Goal: Task Accomplishment & Management: Use online tool/utility

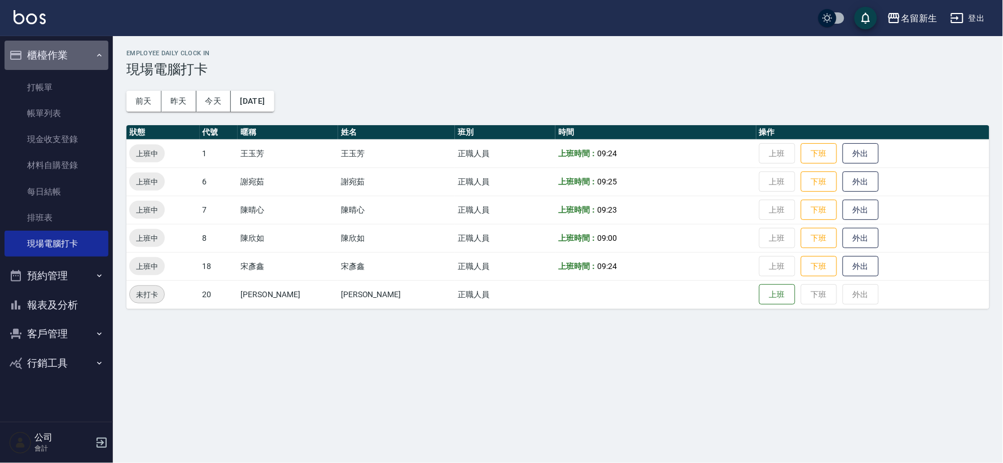
click at [47, 60] on button "櫃檯作業" at bounding box center [57, 55] width 104 height 29
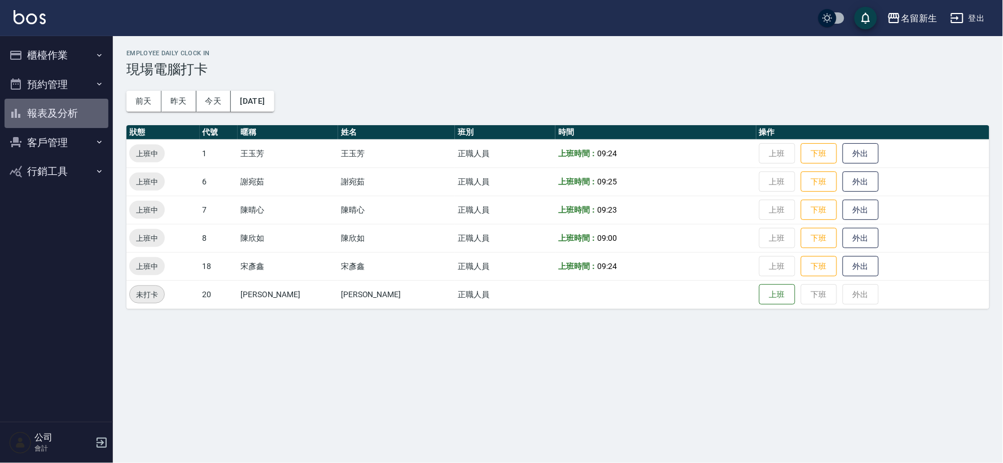
click at [54, 110] on button "報表及分析" at bounding box center [57, 113] width 104 height 29
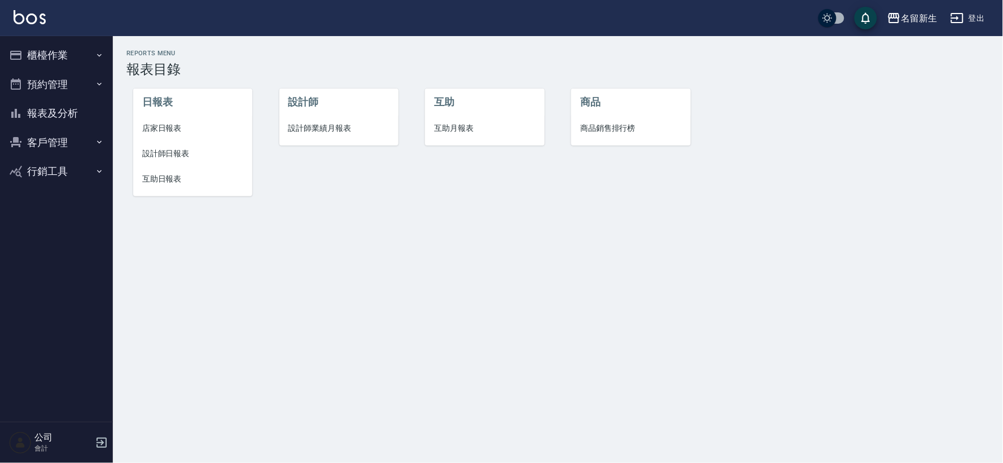
click at [313, 126] on span "設計師業績月報表" at bounding box center [338, 129] width 101 height 12
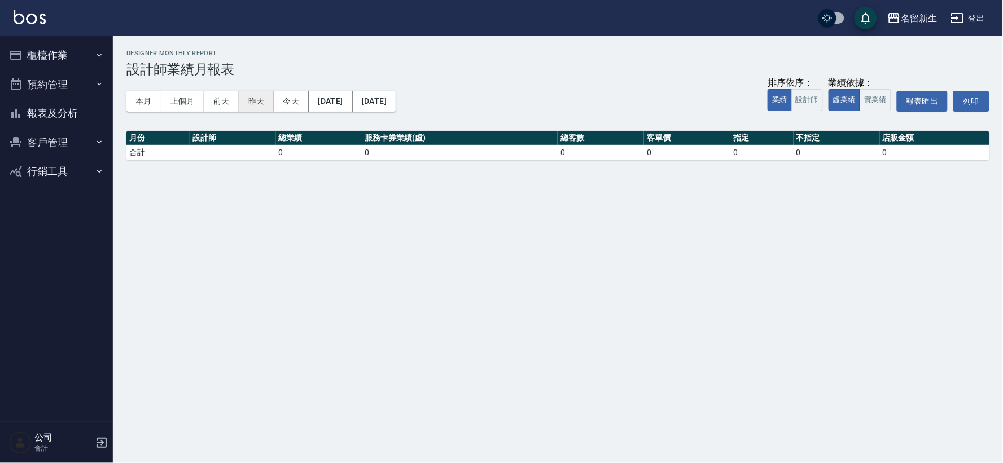
click at [251, 104] on button "昨天" at bounding box center [256, 101] width 35 height 21
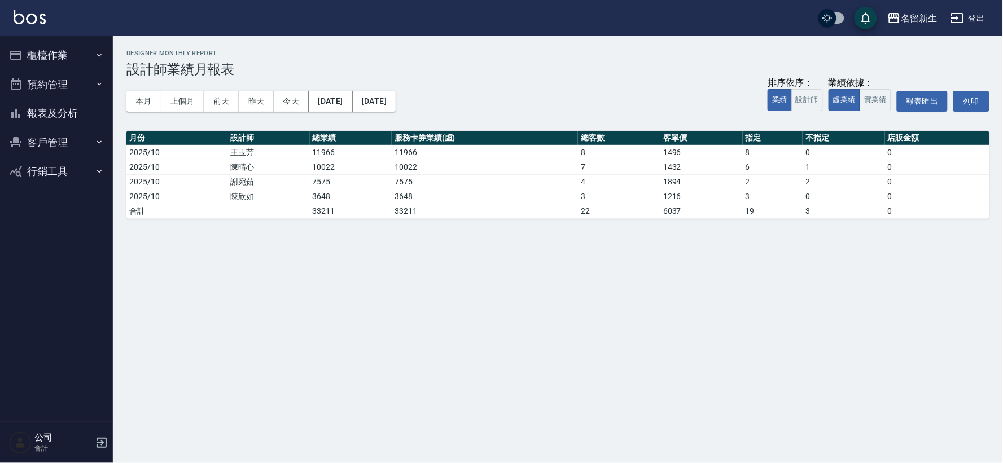
click at [47, 60] on button "櫃檯作業" at bounding box center [57, 55] width 104 height 29
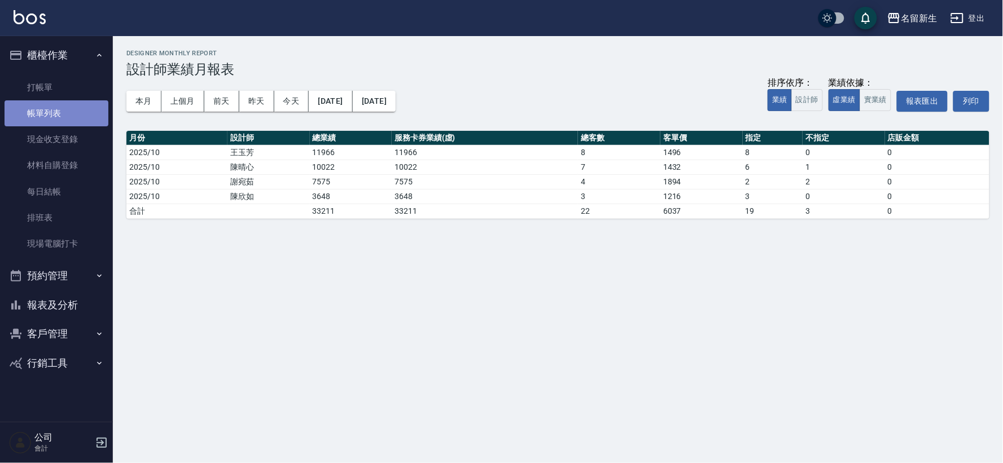
click at [48, 110] on link "帳單列表" at bounding box center [57, 113] width 104 height 26
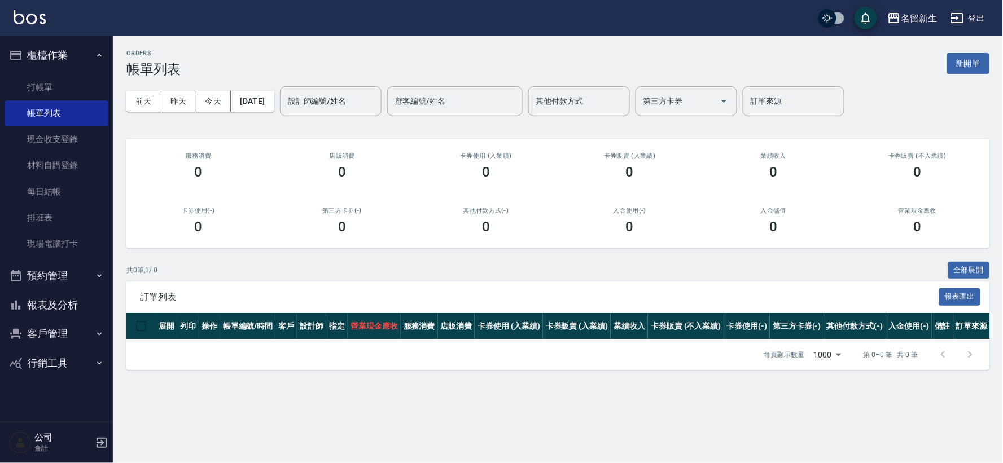
click at [174, 111] on div "前天 昨天 今天 2025/10/11 設計師編號/姓名 設計師編號/姓名 顧客編號/姓名 顧客編號/姓名 其他付款方式 其他付款方式 第三方卡券 第三方卡券…" at bounding box center [557, 101] width 863 height 48
drag, startPoint x: 177, startPoint y: 106, endPoint x: 221, endPoint y: 111, distance: 44.3
click at [177, 106] on button "昨天" at bounding box center [178, 101] width 35 height 21
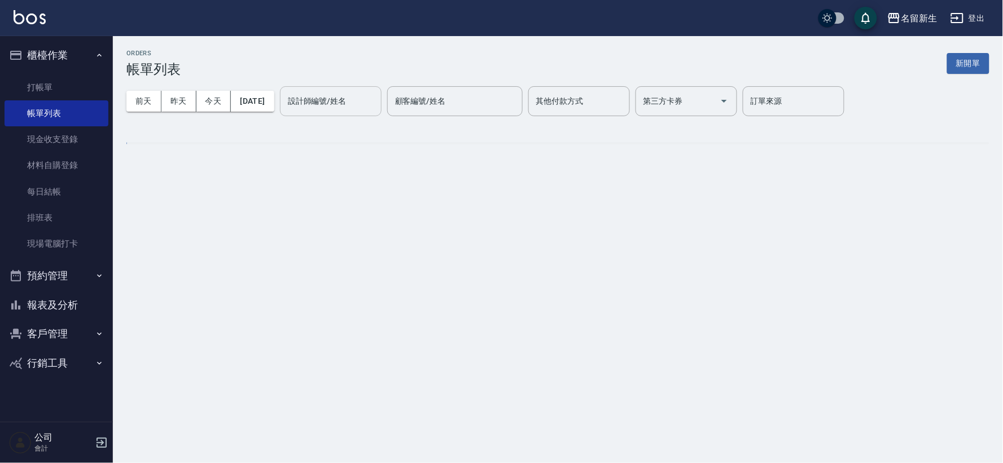
click at [351, 103] on div "設計師編號/姓名 設計師編號/姓名" at bounding box center [331, 101] width 102 height 30
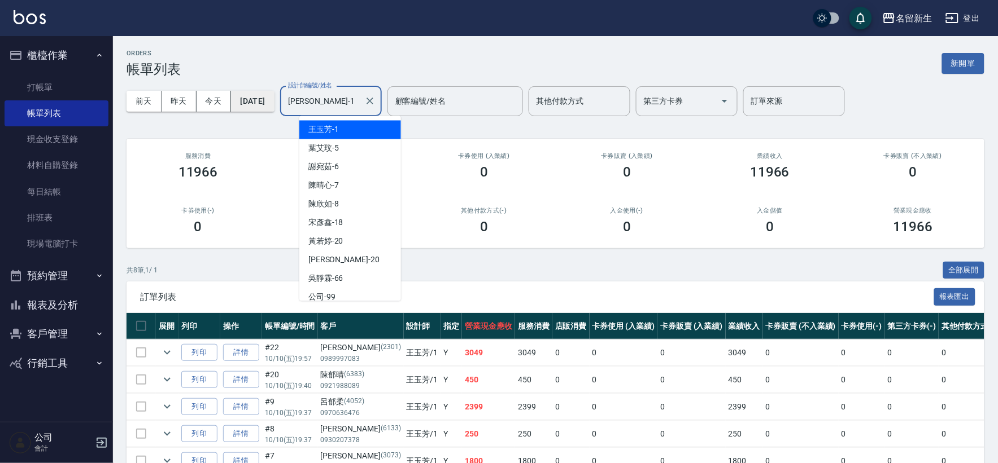
drag, startPoint x: 352, startPoint y: 97, endPoint x: 266, endPoint y: 109, distance: 87.3
click at [266, 109] on div "前天 昨天 今天 2025/10/10 設計師編號/姓名 王玉芳-1 設計師編號/姓名 顧客編號/姓名 顧客編號/姓名 其他付款方式 其他付款方式 第三方卡券…" at bounding box center [555, 101] width 858 height 48
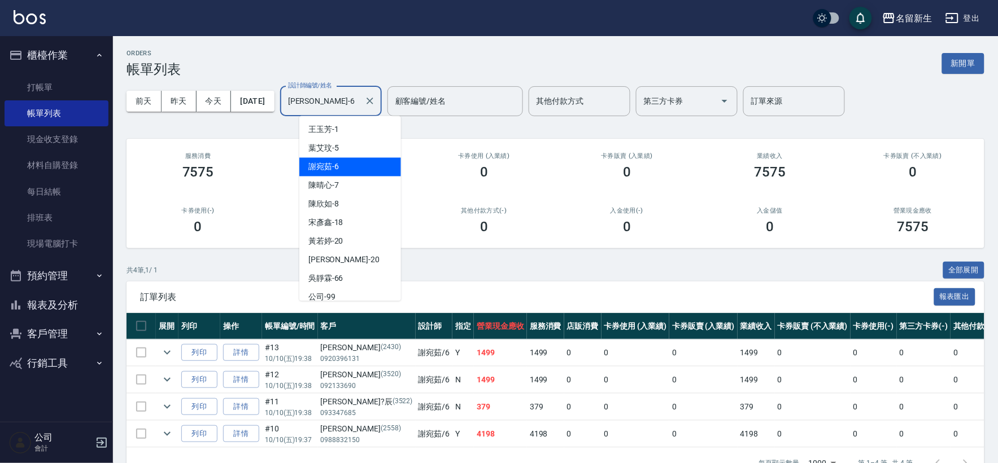
drag, startPoint x: 356, startPoint y: 105, endPoint x: 266, endPoint y: 116, distance: 90.4
click at [266, 116] on div "前天 昨天 今天 2025/10/10 設計師編號/姓名 謝宛茹-6 設計師編號/姓名 顧客編號/姓名 顧客編號/姓名 其他付款方式 其他付款方式 第三方卡券…" at bounding box center [555, 101] width 858 height 48
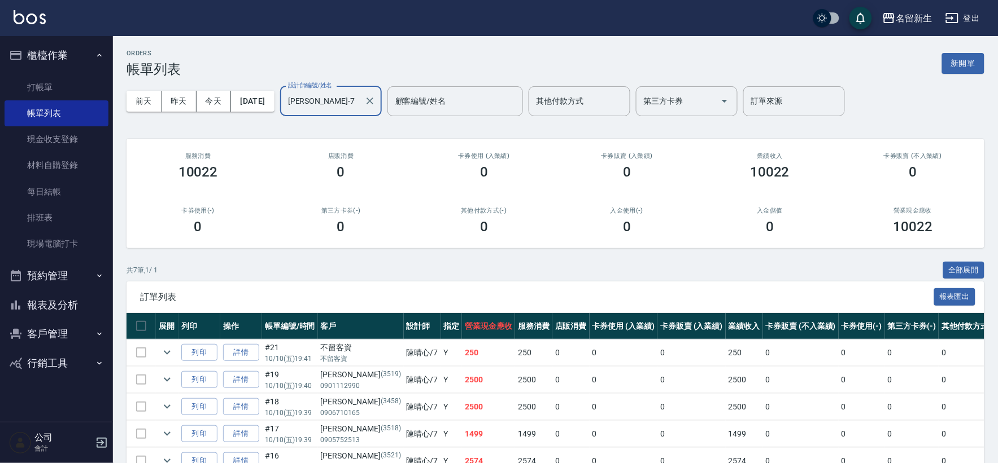
scroll to position [120, 0]
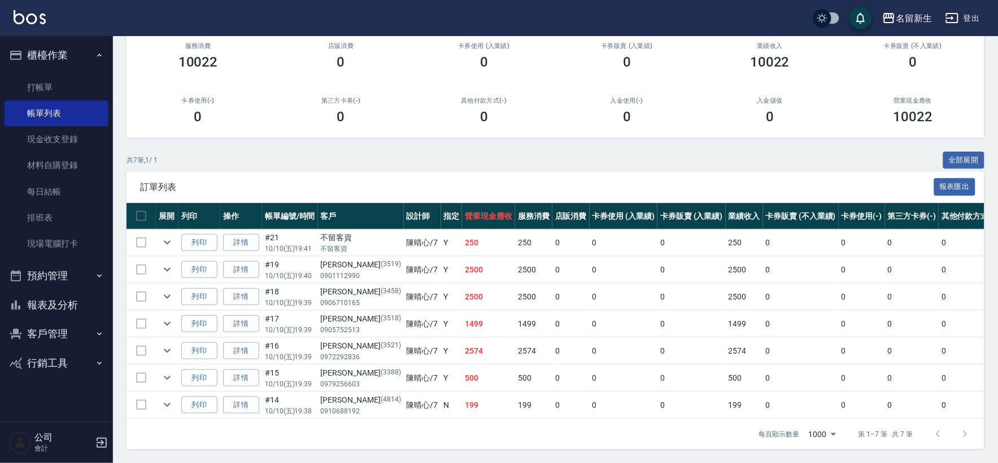
type input "陳晴心-7"
click at [40, 55] on button "櫃檯作業" at bounding box center [57, 55] width 104 height 29
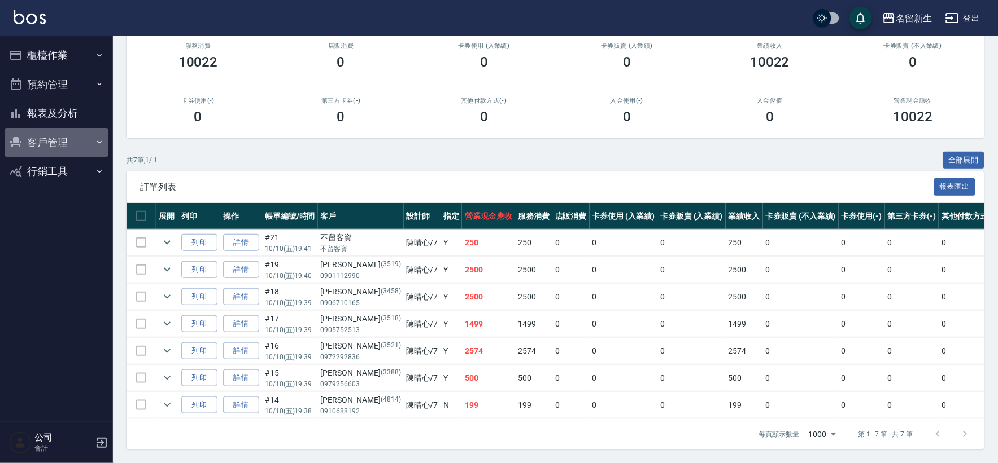
click at [53, 143] on button "客戶管理" at bounding box center [57, 142] width 104 height 29
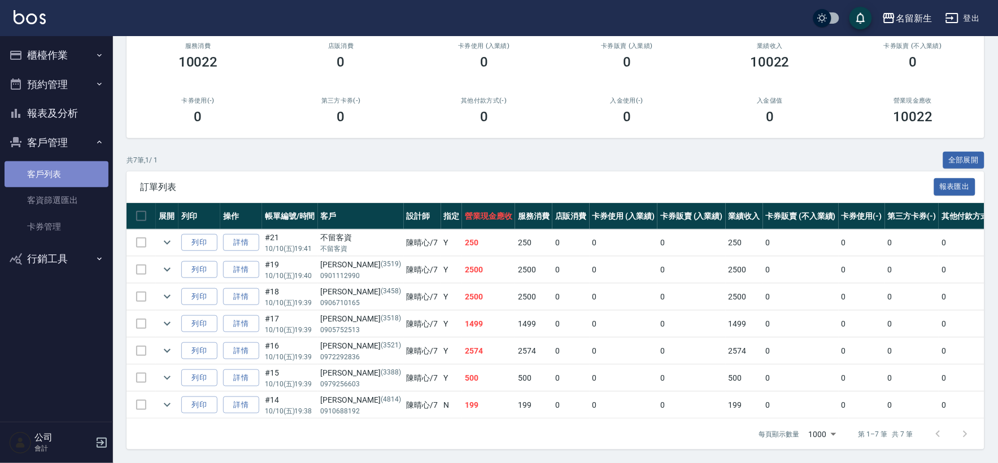
click at [54, 169] on link "客戶列表" at bounding box center [57, 174] width 104 height 26
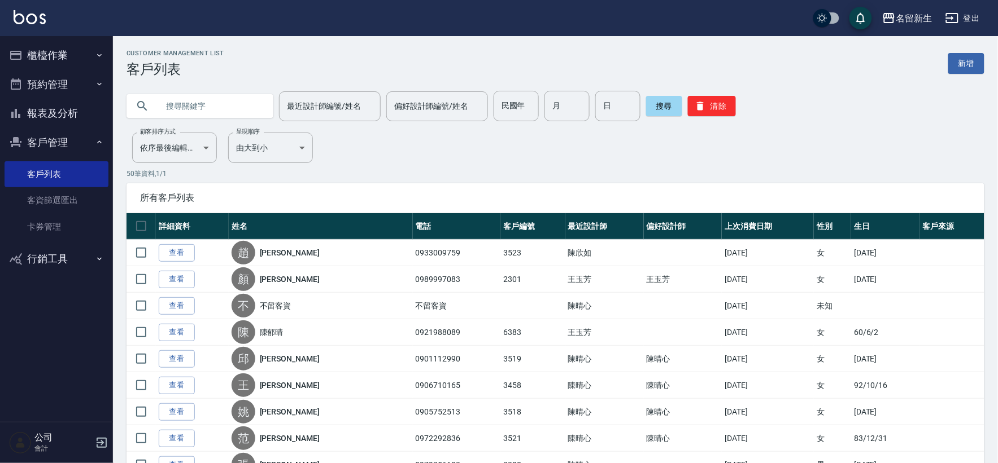
click at [40, 146] on button "客戶管理" at bounding box center [57, 142] width 104 height 29
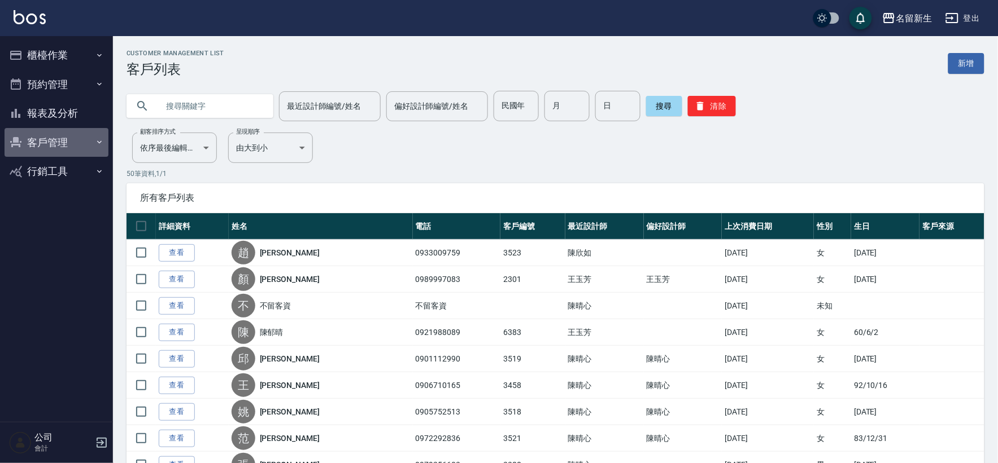
click at [40, 146] on button "客戶管理" at bounding box center [57, 142] width 104 height 29
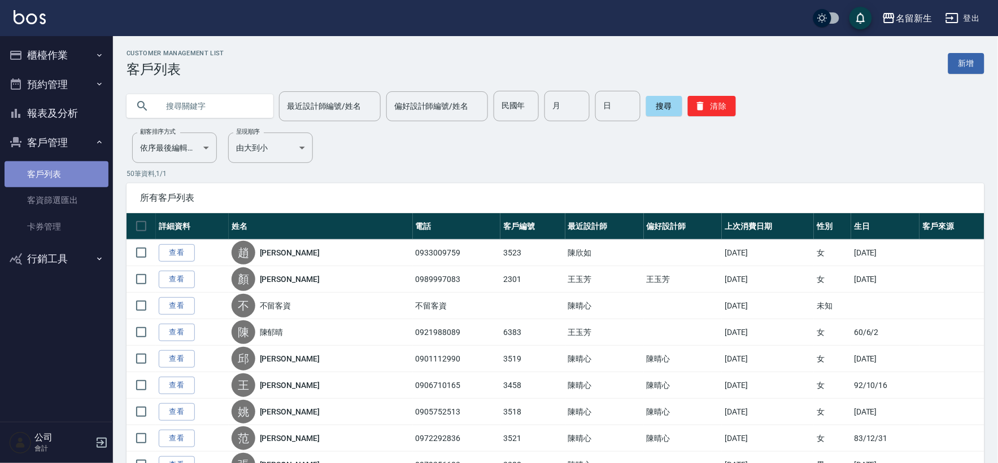
click at [58, 179] on link "客戶列表" at bounding box center [57, 174] width 104 height 26
click at [63, 173] on link "客戶列表" at bounding box center [57, 174] width 104 height 26
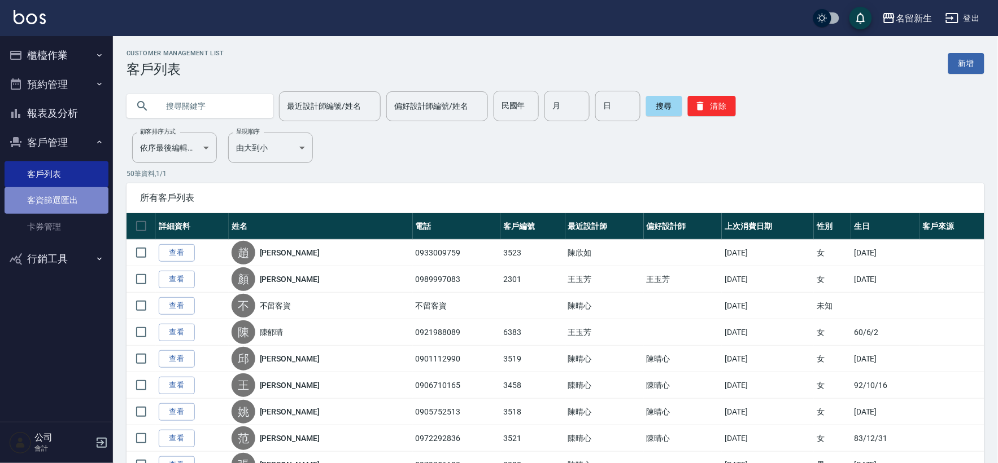
click at [57, 200] on link "客資篩選匯出" at bounding box center [57, 200] width 104 height 26
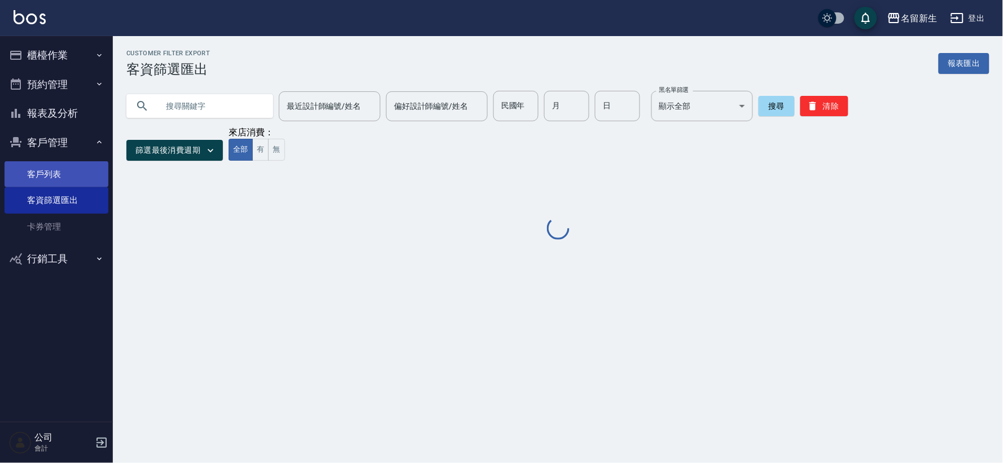
click at [72, 178] on link "客戶列表" at bounding box center [57, 174] width 104 height 26
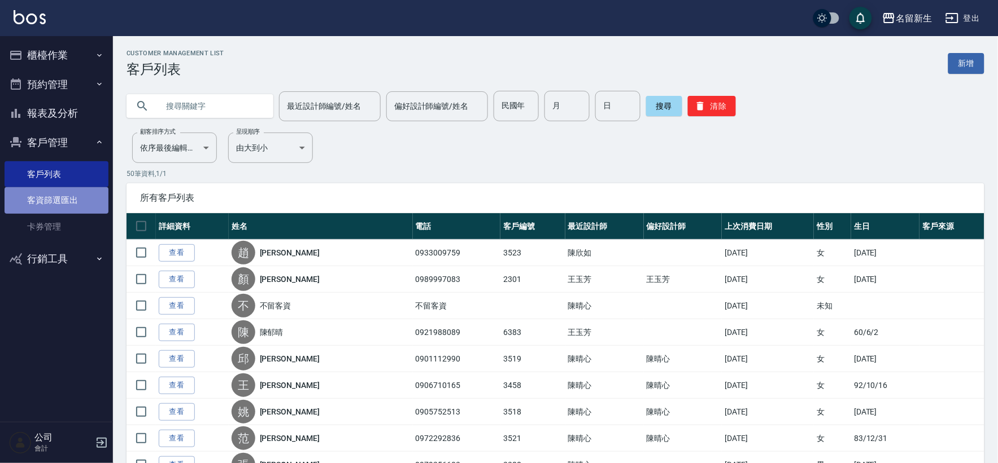
click at [49, 200] on link "客資篩選匯出" at bounding box center [57, 200] width 104 height 26
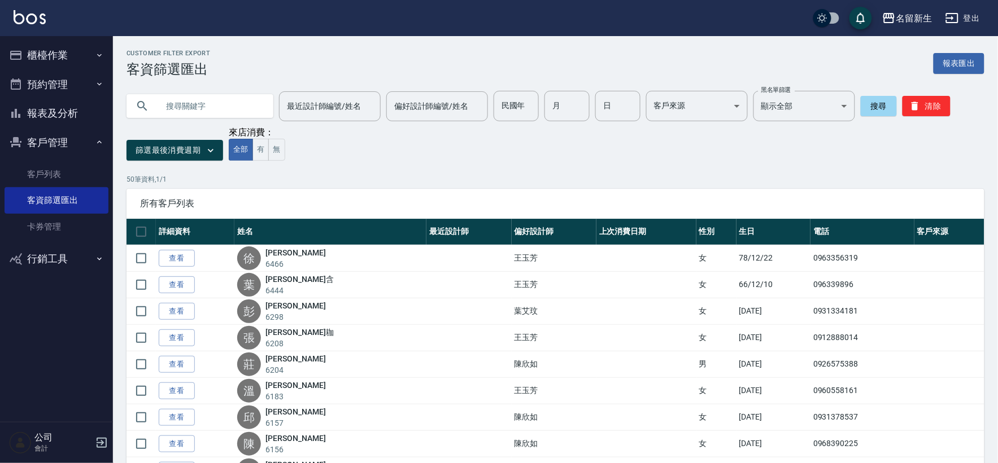
click at [350, 148] on div "篩選最後消費週期 來店消費： 全部 有 無" at bounding box center [538, 144] width 824 height 34
click at [52, 168] on link "客戶列表" at bounding box center [57, 174] width 104 height 26
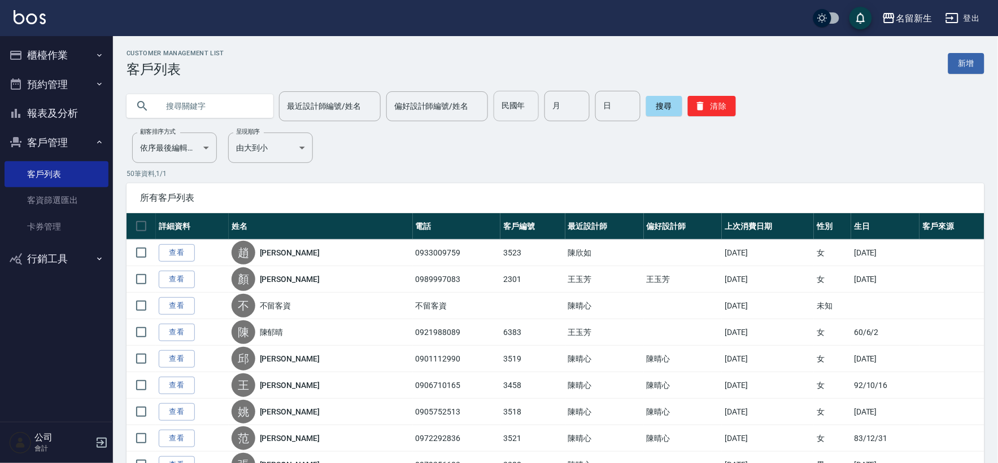
click at [520, 116] on input "民國年" at bounding box center [515, 106] width 45 height 30
type input "84"
type input "10"
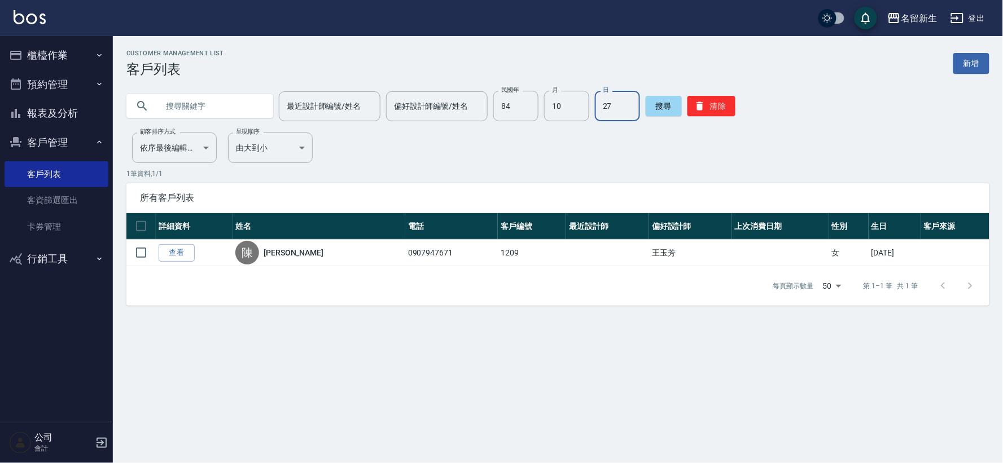
type input "27"
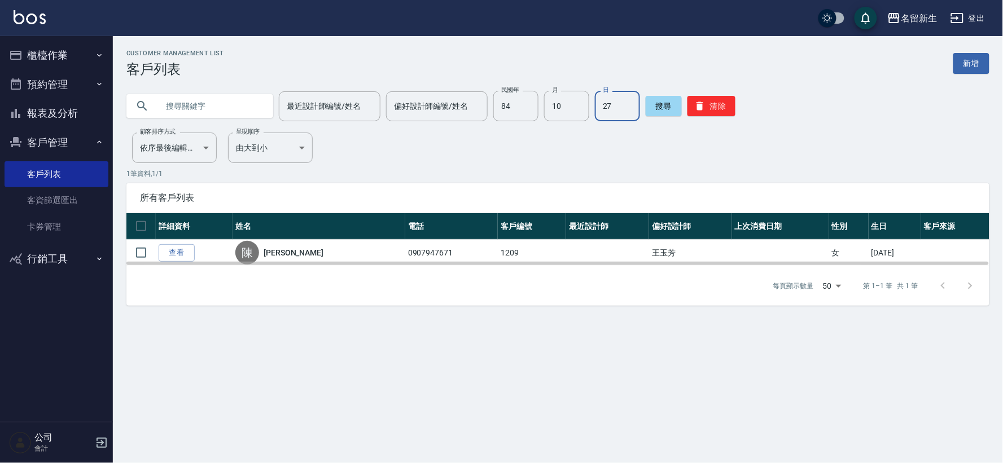
drag, startPoint x: 642, startPoint y: 168, endPoint x: 900, endPoint y: 234, distance: 267.0
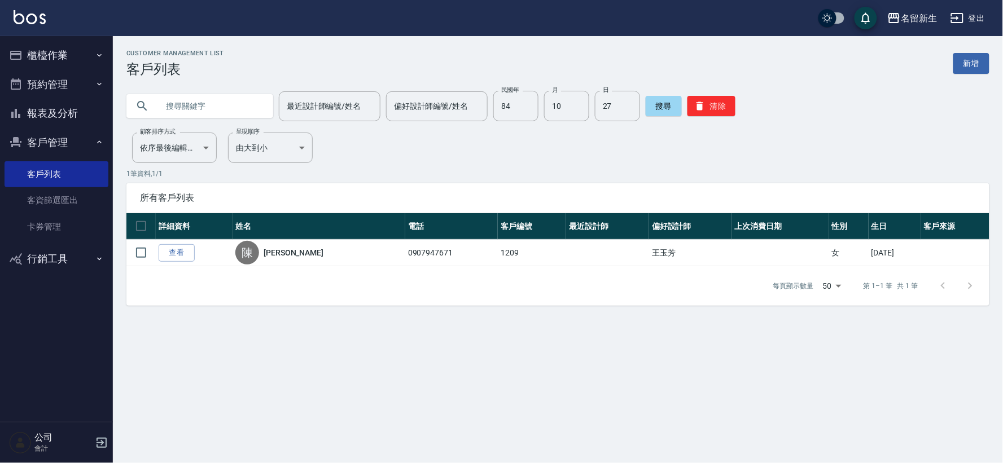
drag, startPoint x: 900, startPoint y: 234, endPoint x: 213, endPoint y: 208, distance: 687.5
click at [213, 208] on div "所有客戶列表" at bounding box center [557, 197] width 863 height 29
click at [709, 113] on button "清除" at bounding box center [712, 106] width 48 height 20
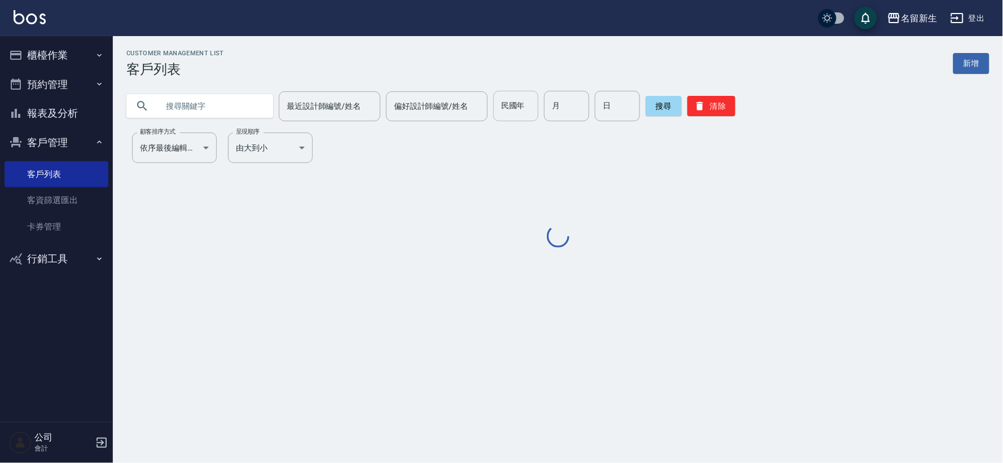
click at [518, 114] on input "民國年" at bounding box center [515, 106] width 45 height 30
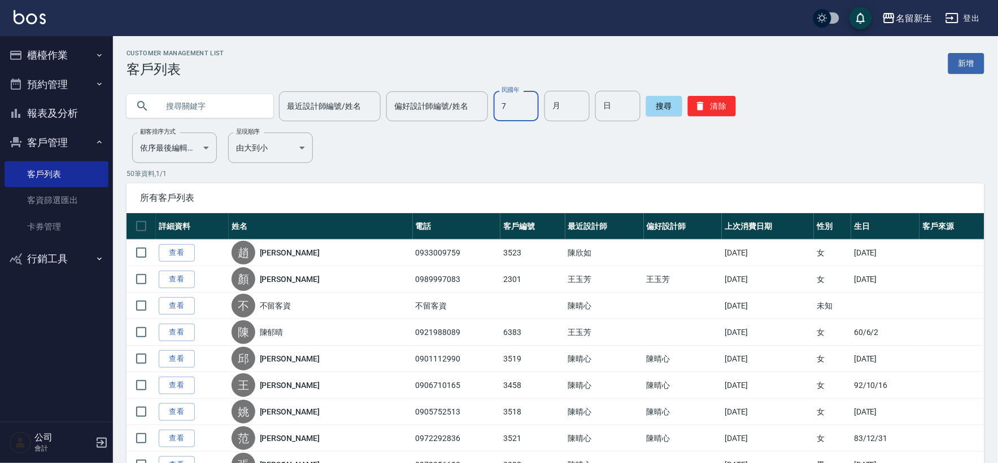
type input "7"
type input "0"
click at [518, 114] on input "7" at bounding box center [515, 106] width 45 height 30
type input "77"
type input "03"
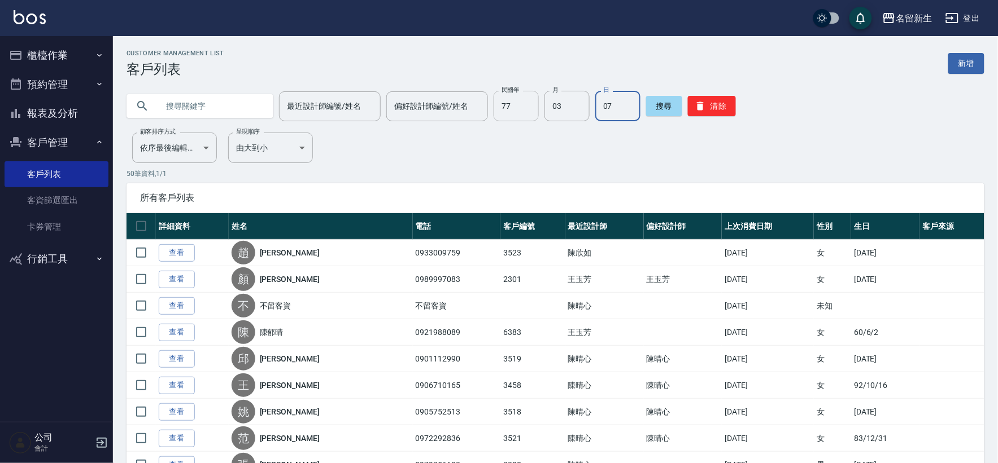
type input "07"
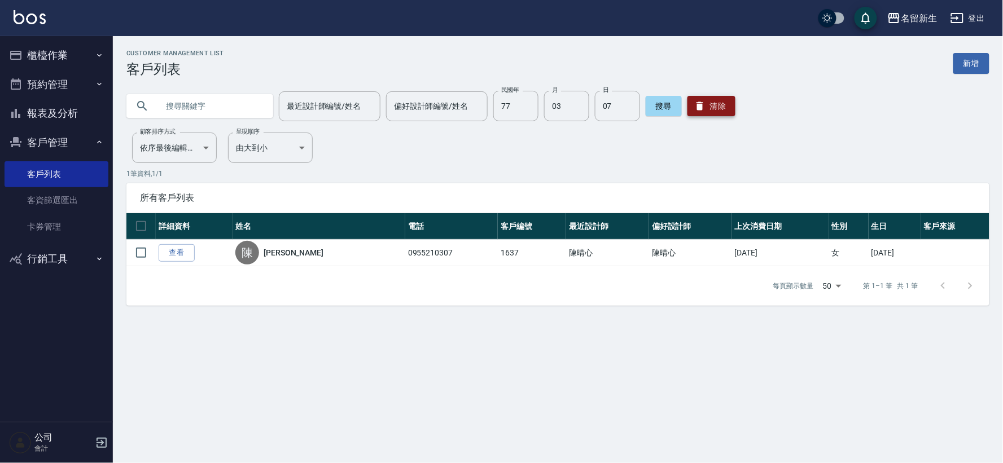
drag, startPoint x: 732, startPoint y: 105, endPoint x: 729, endPoint y: 110, distance: 5.8
click at [732, 105] on div "最近設計師編號/姓名 最近設計師編號/姓名 偏好設計師編號/姓名 偏好設計師編號/姓名 民國年 77 民國年 月 03 月 日 07 日 搜尋 清除" at bounding box center [557, 106] width 863 height 30
click at [729, 110] on button "清除" at bounding box center [712, 106] width 48 height 20
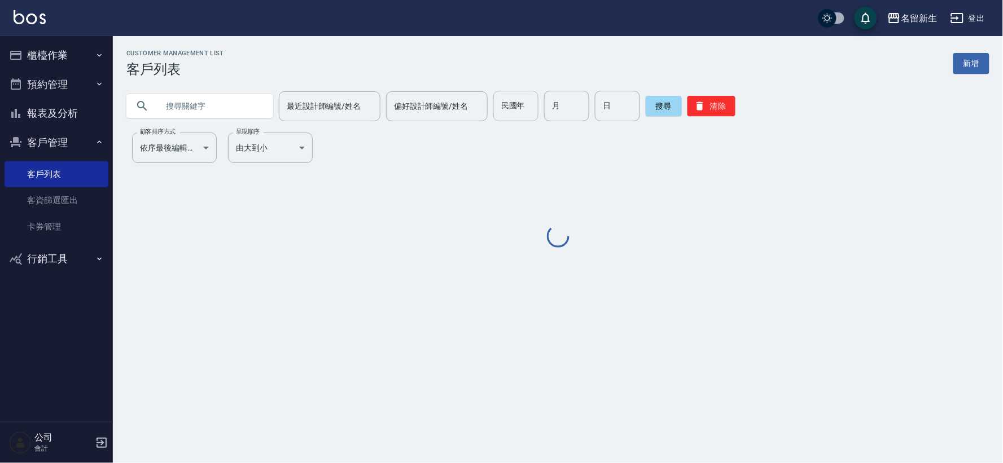
click at [512, 110] on div "民國年 民國年" at bounding box center [515, 106] width 45 height 30
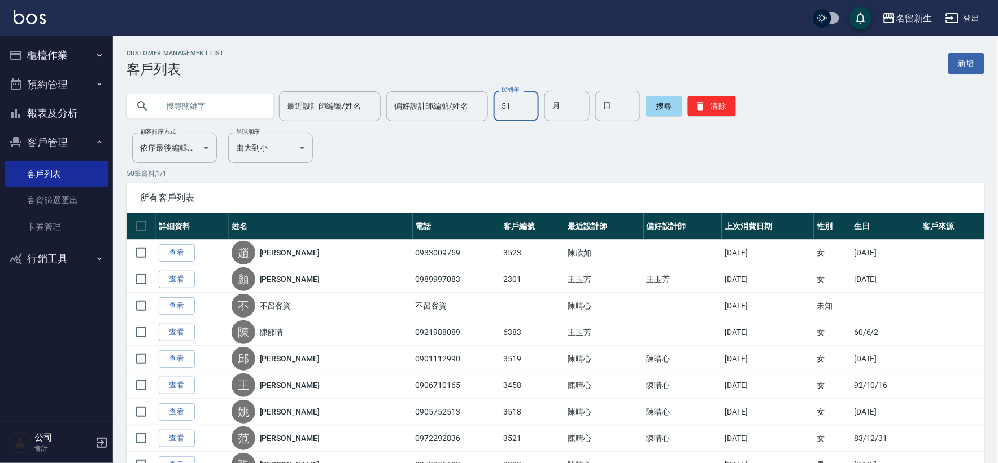
type input "51"
type input "12"
type input "23"
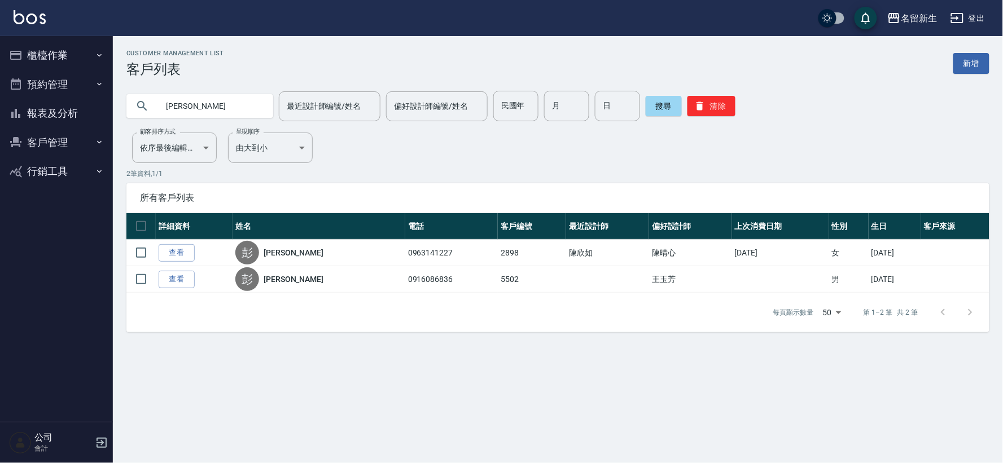
type input "彭"
type input "[PERSON_NAME]"
